Goal: Download file/media

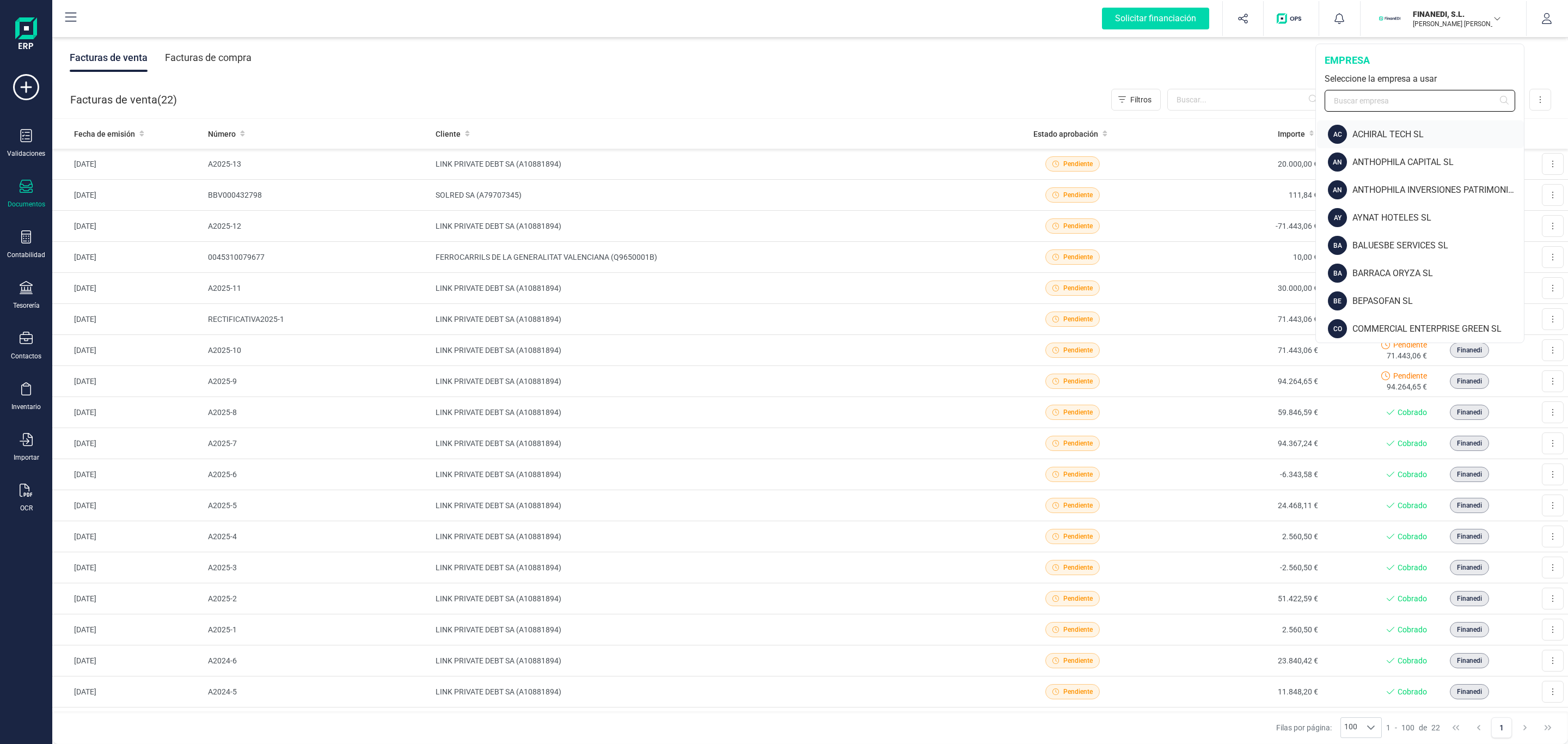
click at [1380, 123] on div "FINANEDI, [PERSON_NAME] [PERSON_NAME] empresa Seleccione la empresa a usar AC A…" at bounding box center [1419, 193] width 209 height 299
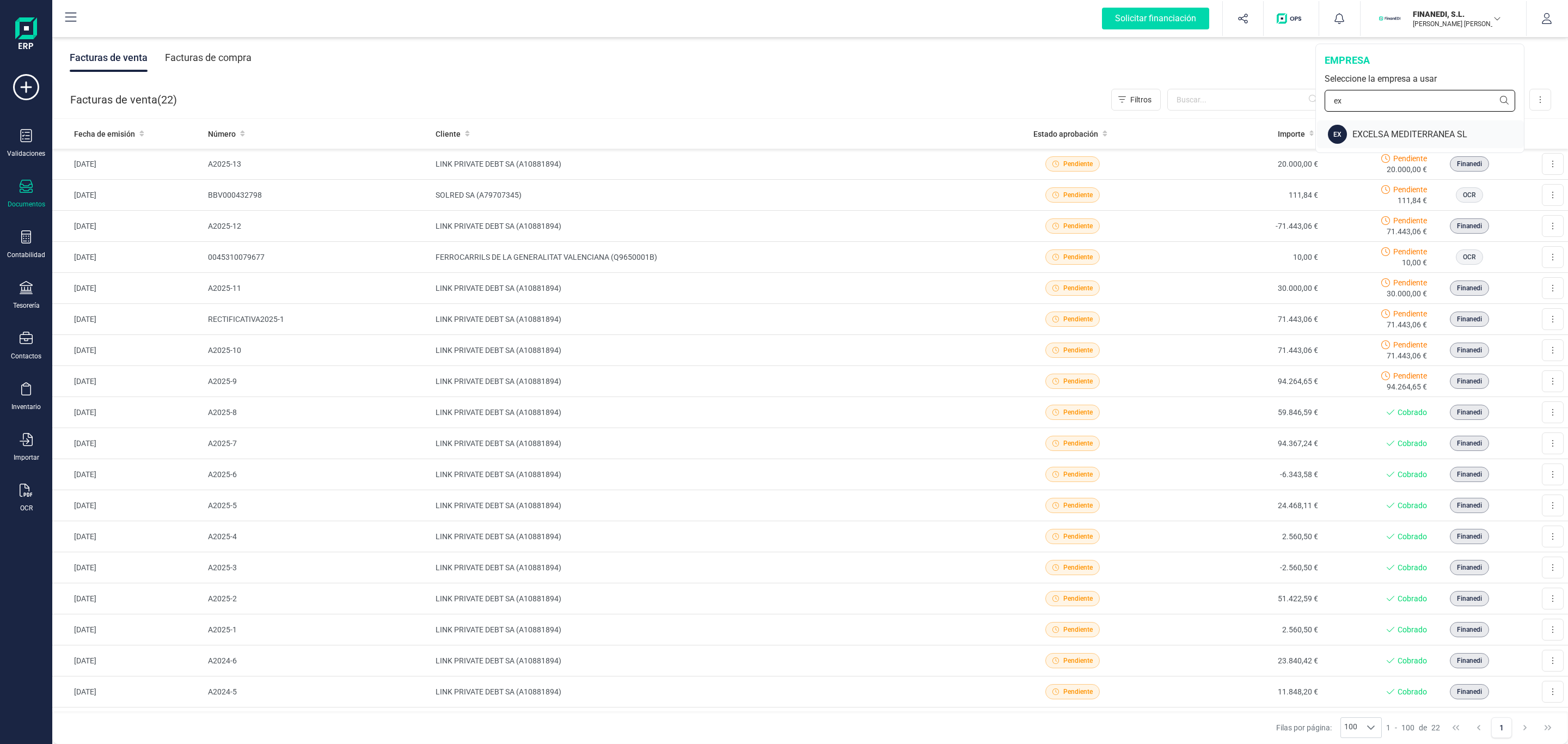
type input "ex"
click at [1377, 124] on div "EX EXCELSA MEDITERRANEA SL" at bounding box center [1419, 135] width 207 height 28
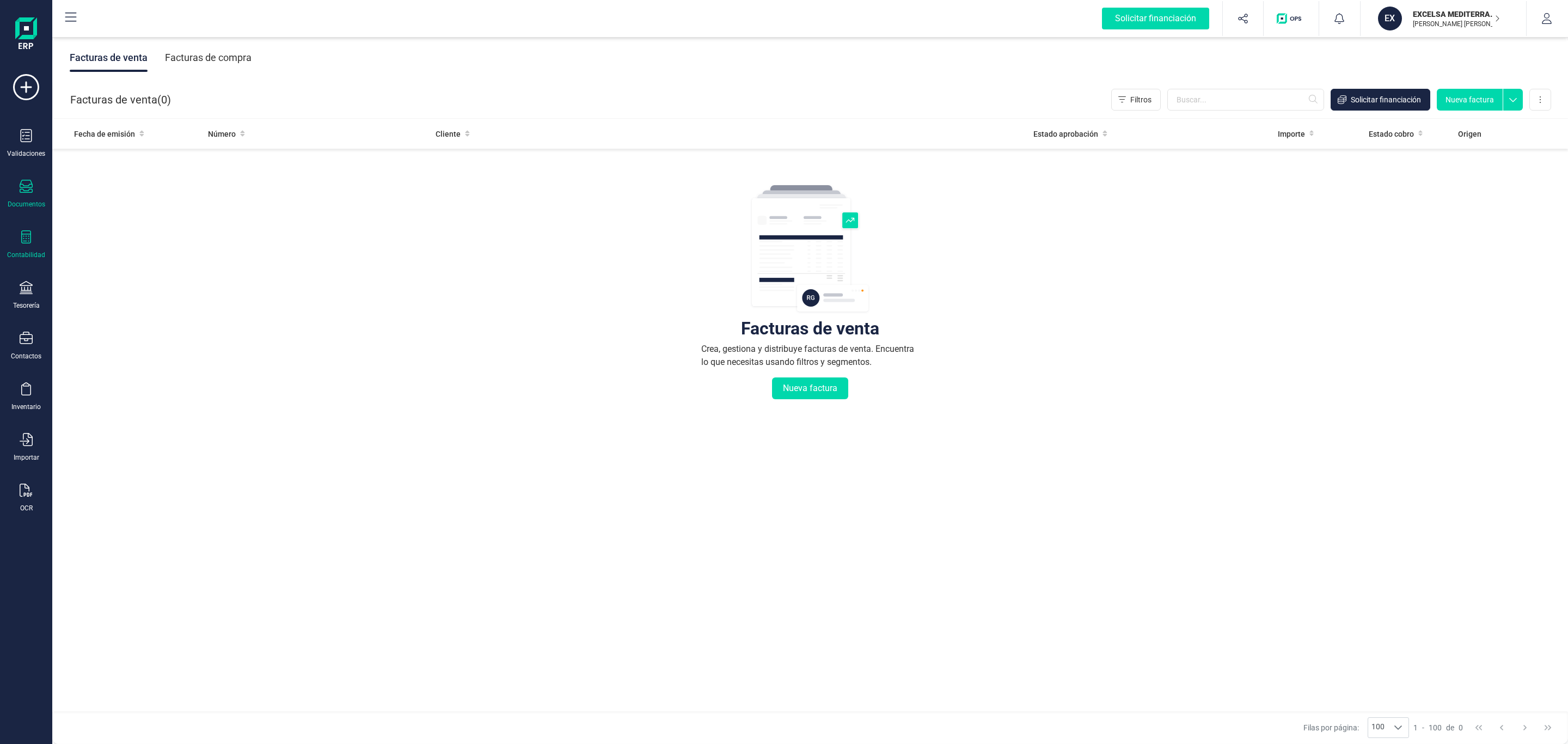
click at [27, 232] on icon at bounding box center [26, 237] width 13 height 13
click at [116, 159] on span "Libro diario" at bounding box center [118, 159] width 68 height 13
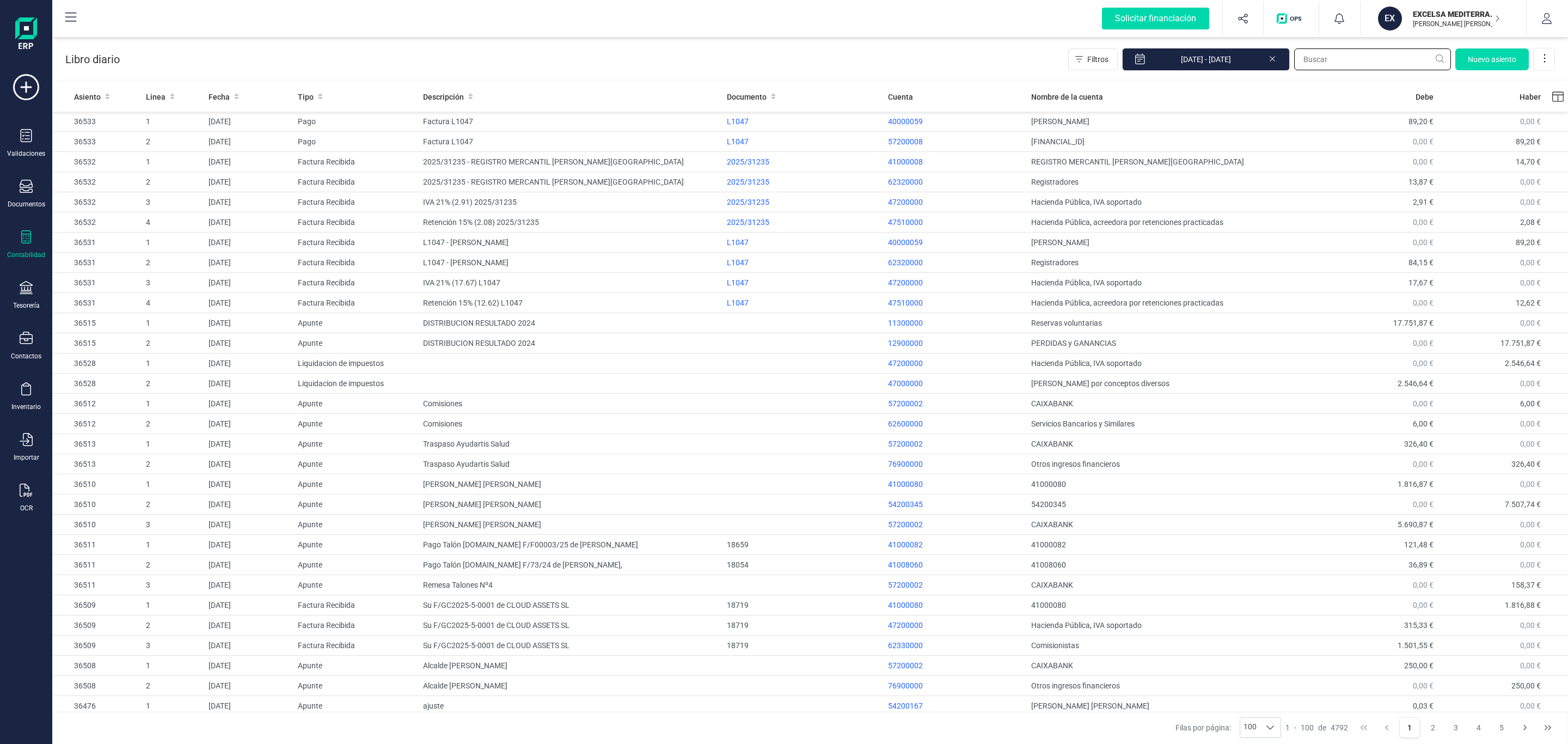
click at [1317, 58] on input "text" at bounding box center [1372, 59] width 157 height 21
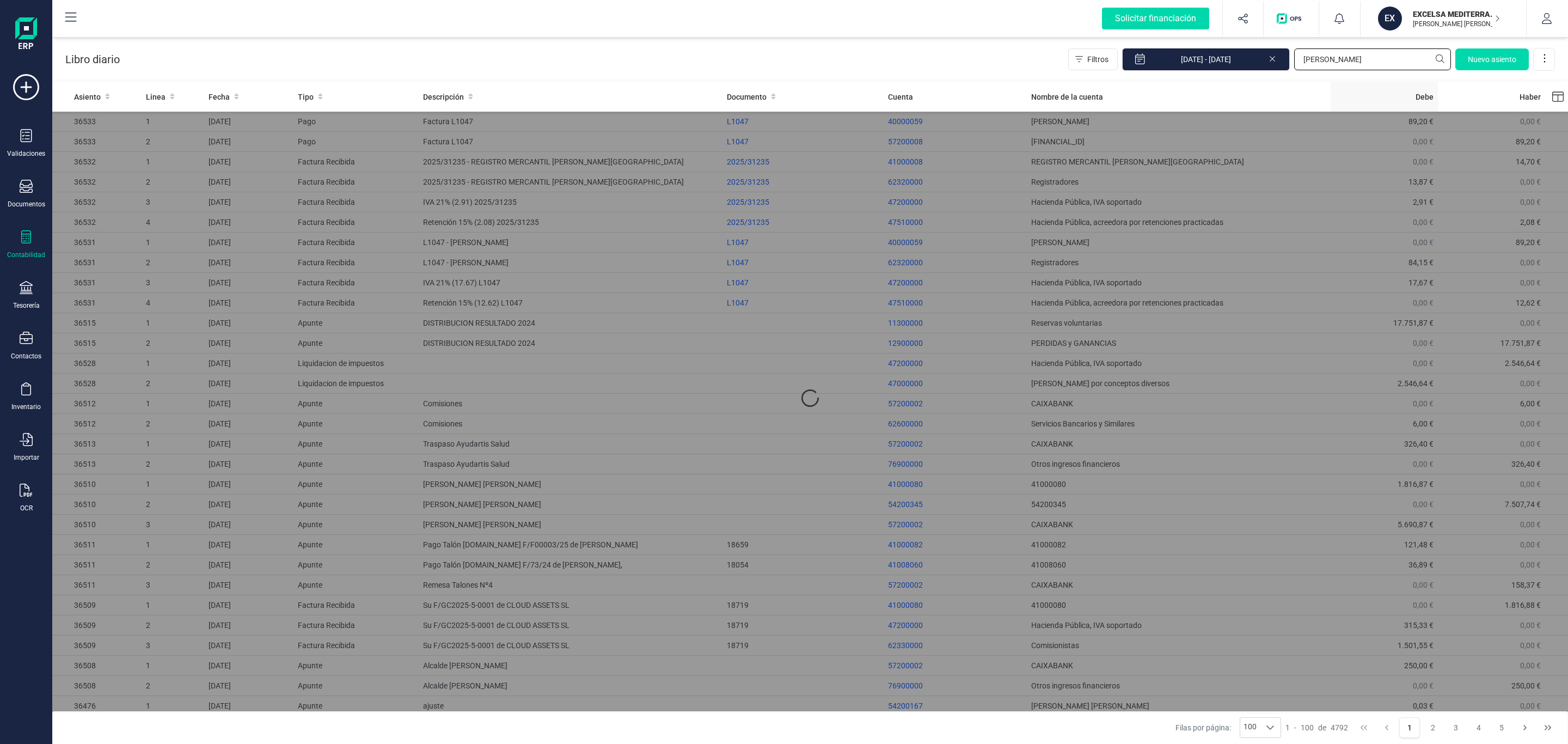
type input "[PERSON_NAME]"
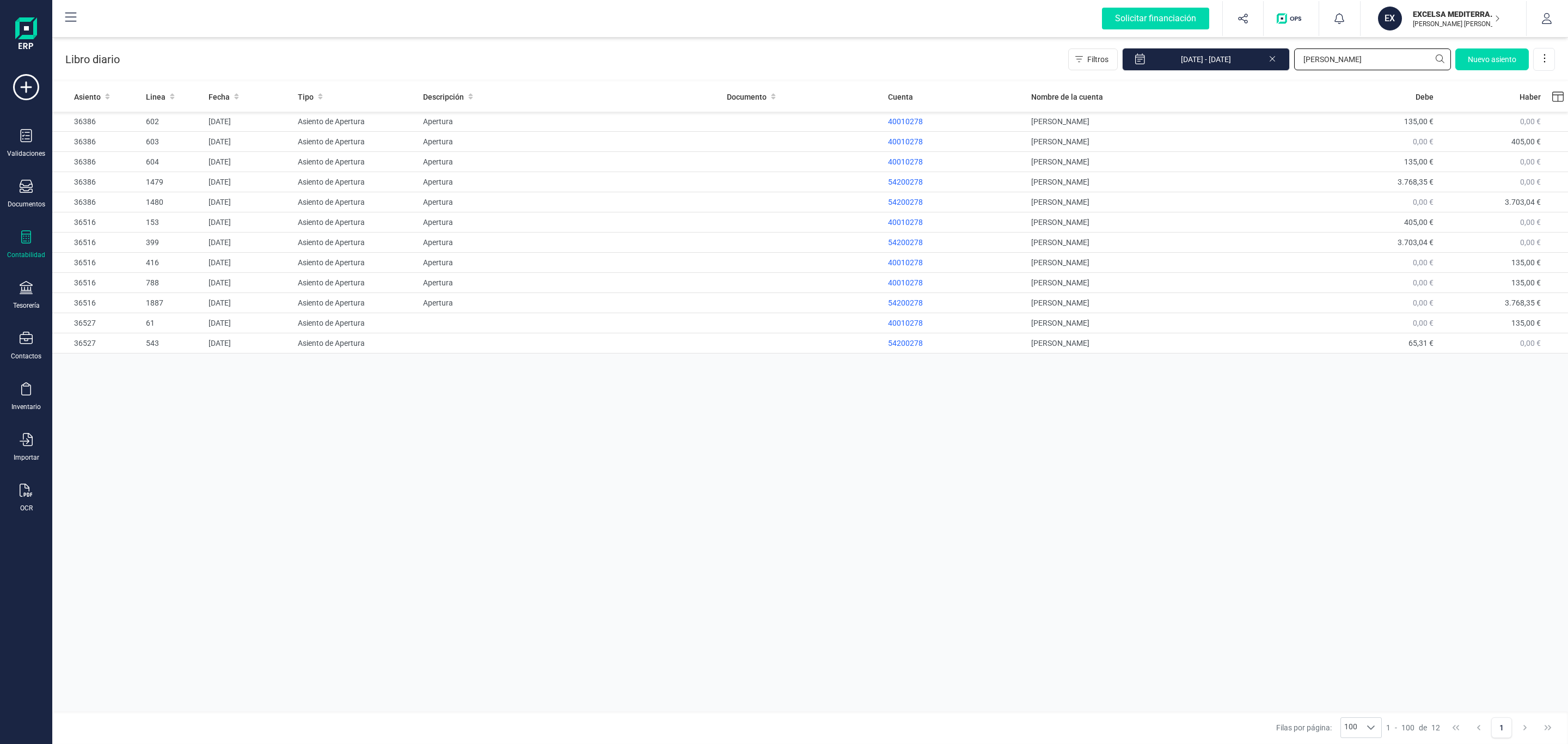
drag, startPoint x: 1338, startPoint y: 56, endPoint x: 1275, endPoint y: 59, distance: 63.1
click at [1275, 59] on div "Filtros [DATE] - [DATE] [PERSON_NAME] r [GEOGRAPHIC_DATA]" at bounding box center [1311, 59] width 486 height 23
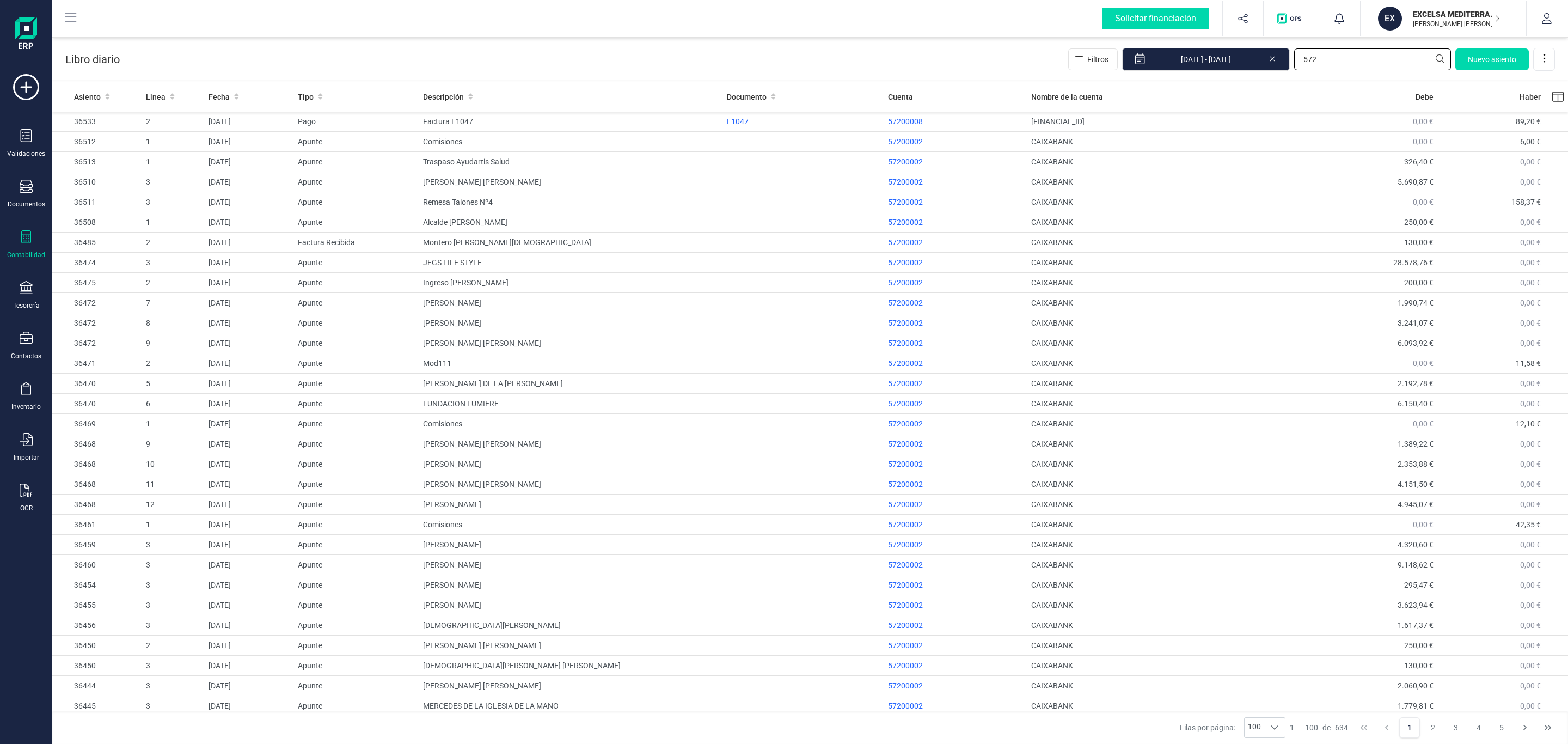
type input "572"
drag, startPoint x: 492, startPoint y: 187, endPoint x: 529, endPoint y: 229, distance: 56.0
click at [492, 187] on td "[PERSON_NAME] [PERSON_NAME]" at bounding box center [570, 182] width 304 height 20
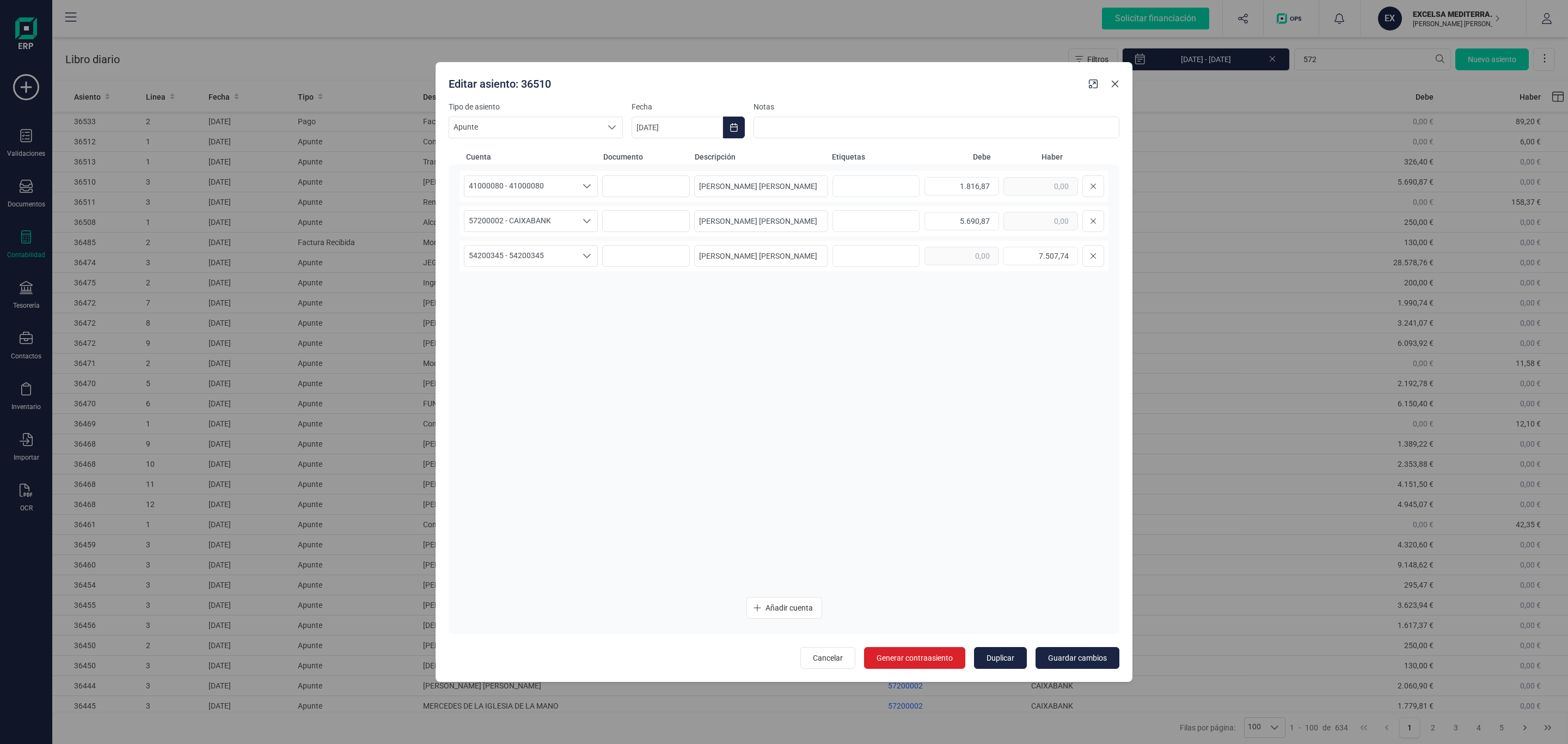
drag, startPoint x: 1115, startPoint y: 88, endPoint x: 19, endPoint y: 239, distance: 1106.4
click at [1115, 88] on button "Close" at bounding box center [1114, 84] width 18 height 18
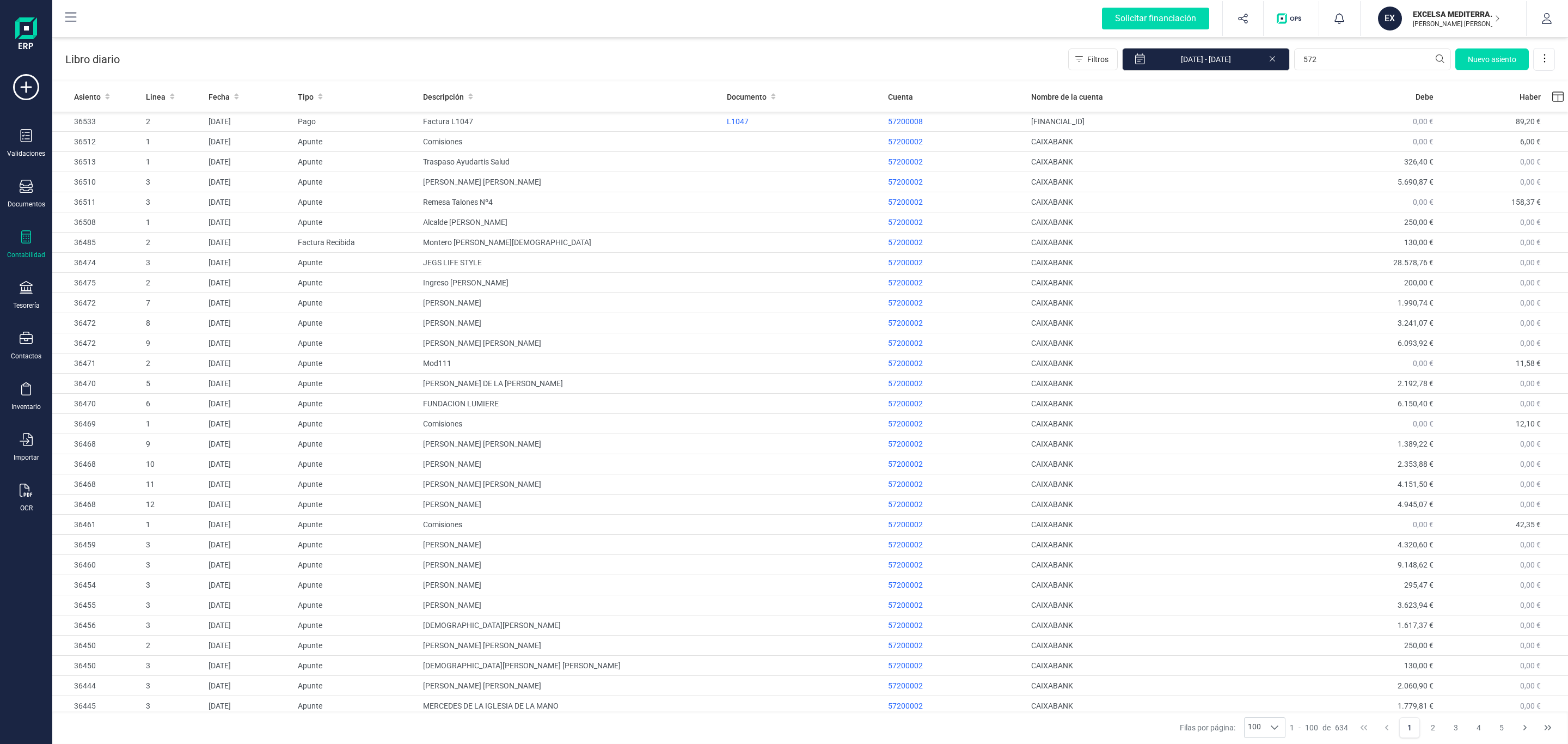
click at [20, 239] on icon at bounding box center [26, 237] width 13 height 13
click at [130, 130] on span "Cuadro de cuentas" at bounding box center [132, 135] width 96 height 13
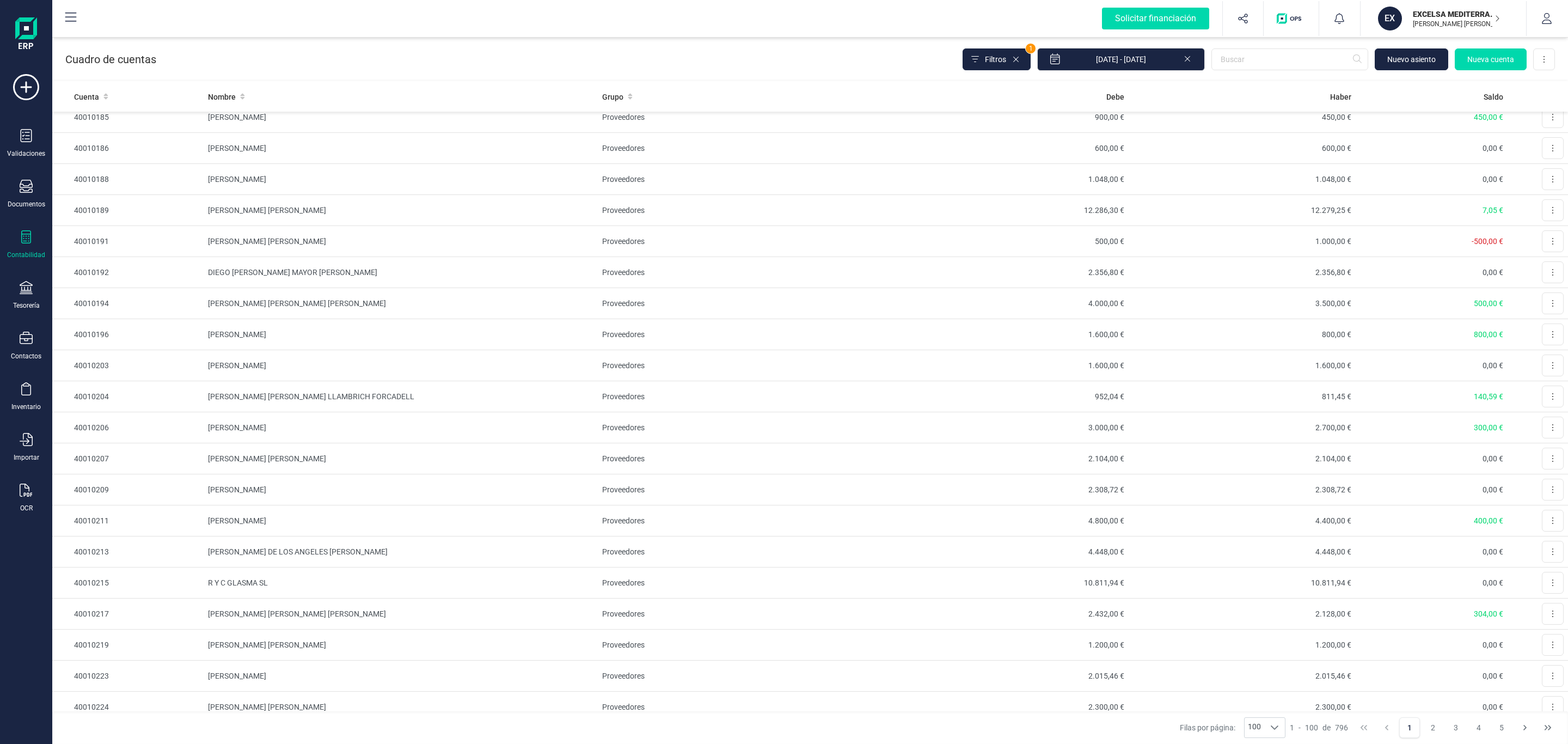
scroll to position [2551, 0]
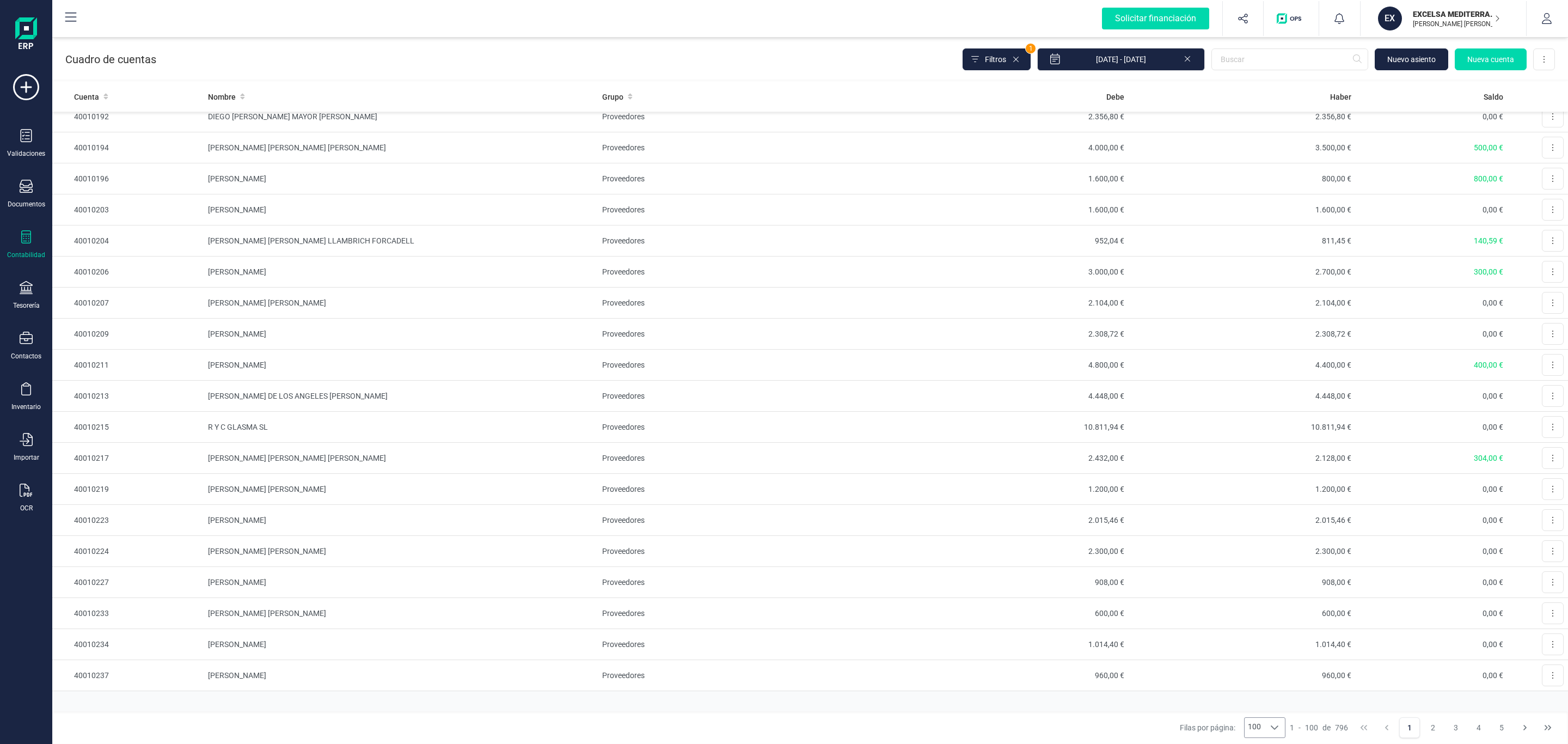
click at [1270, 728] on icon at bounding box center [1274, 727] width 8 height 8
click at [1305, 714] on div "[PERSON_NAME] por página: 100 100 100 1 - 100 de 796 1 2 3 4 5" at bounding box center [810, 727] width 1515 height 33
click at [1436, 724] on button "2" at bounding box center [1432, 727] width 20 height 20
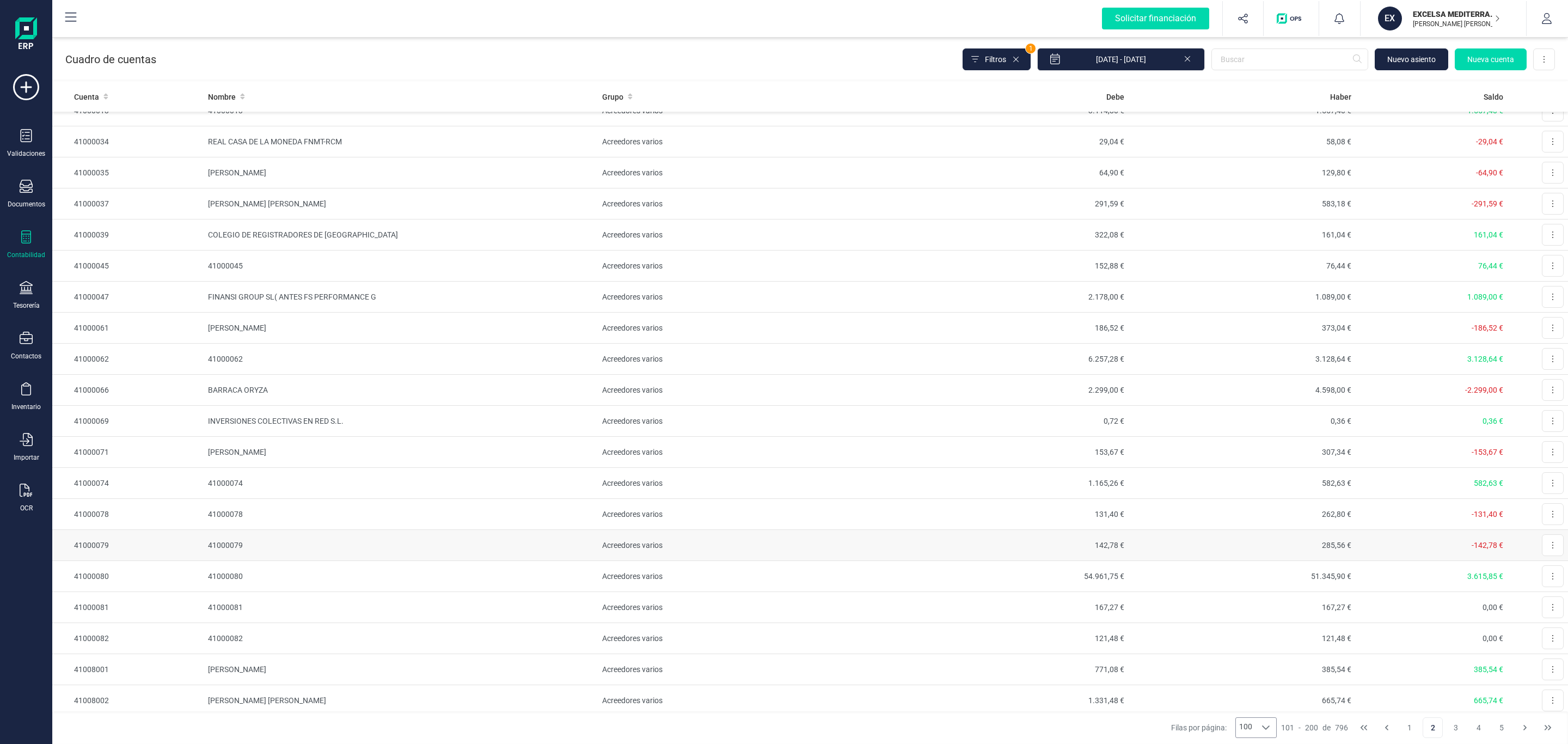
scroll to position [1470, 0]
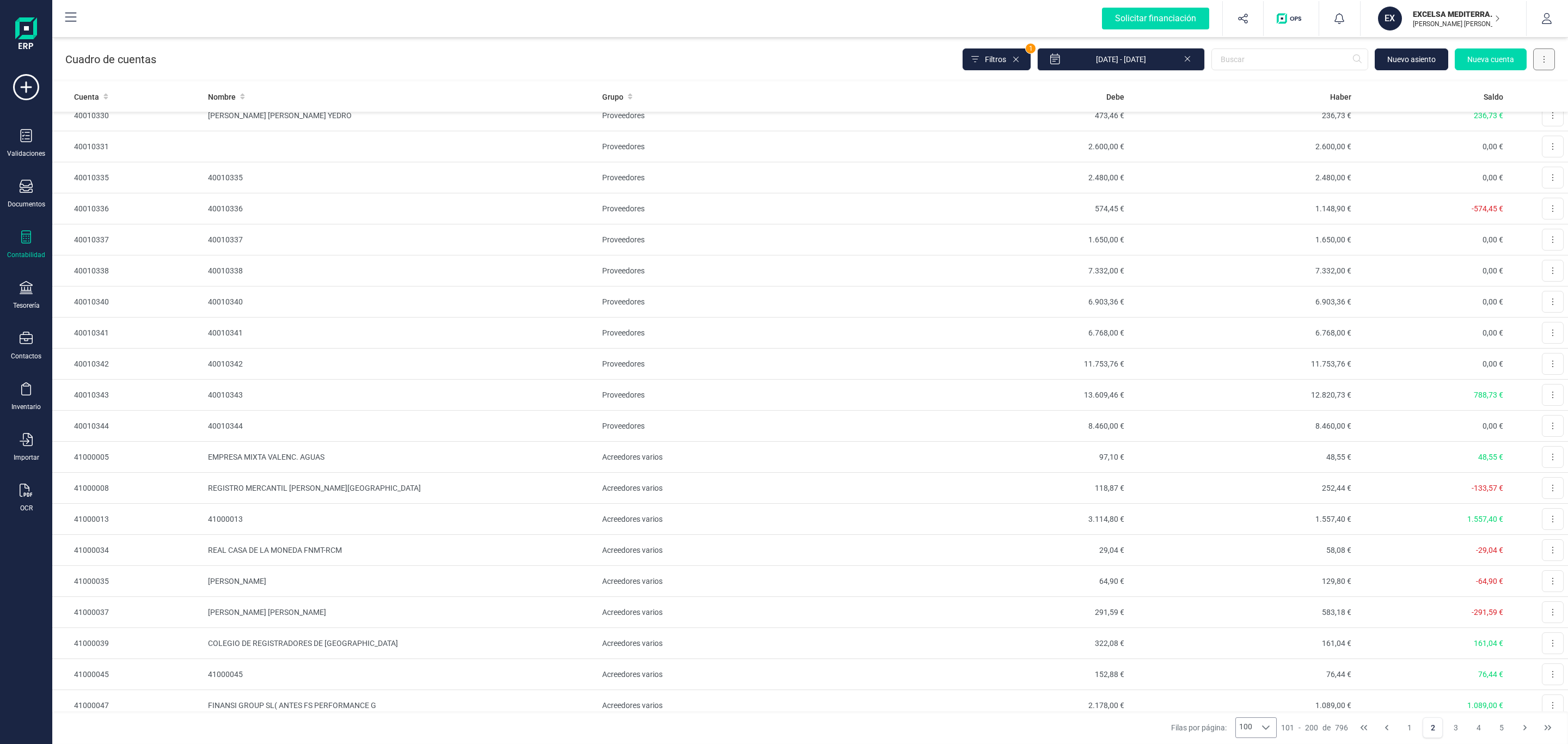
click at [1540, 51] on button at bounding box center [1543, 59] width 21 height 21
click at [1519, 88] on span "Descargar Excel" at bounding box center [1518, 86] width 54 height 11
